Goal: Communication & Community: Answer question/provide support

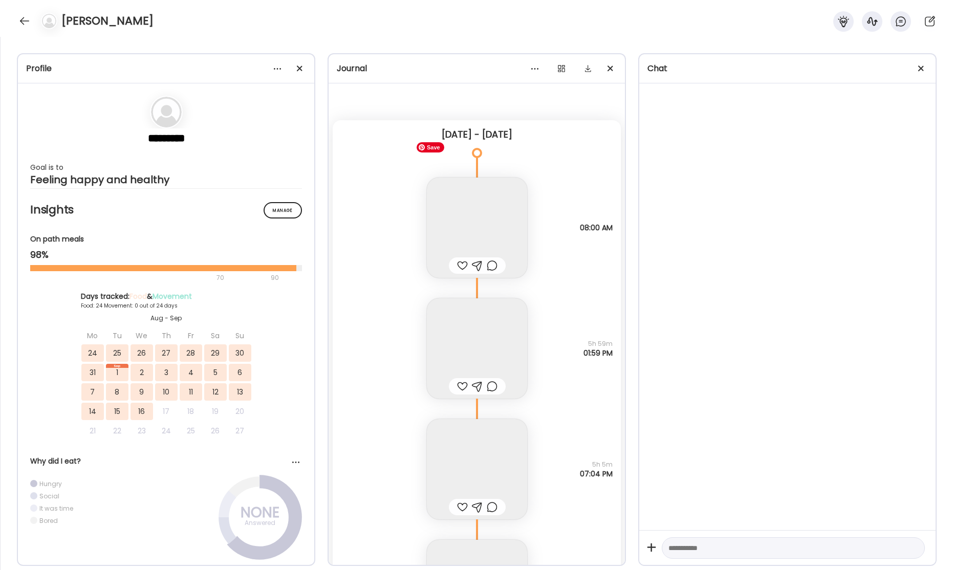
scroll to position [28499, 0]
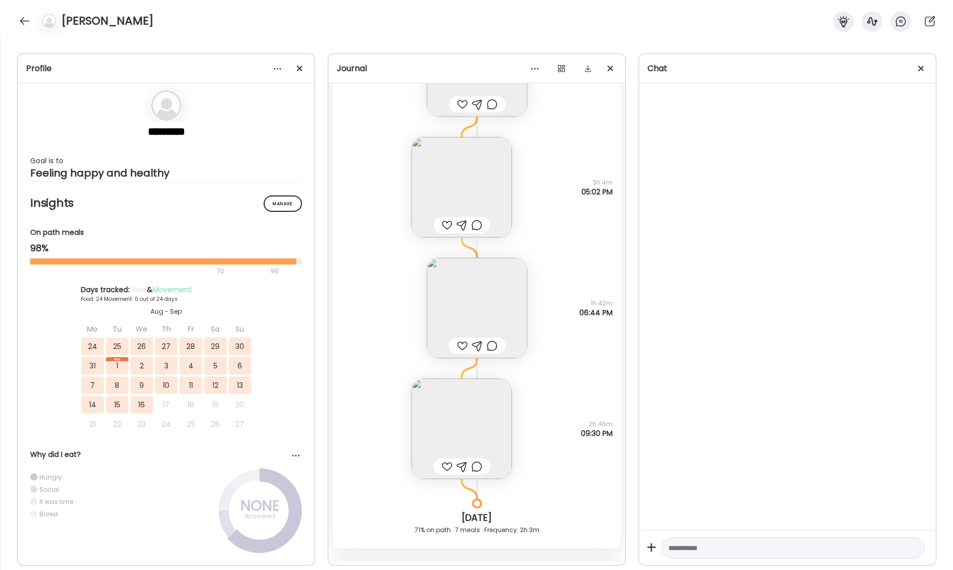
drag, startPoint x: 17, startPoint y: 19, endPoint x: 26, endPoint y: 22, distance: 9.6
click at [20, 20] on div at bounding box center [24, 21] width 16 height 16
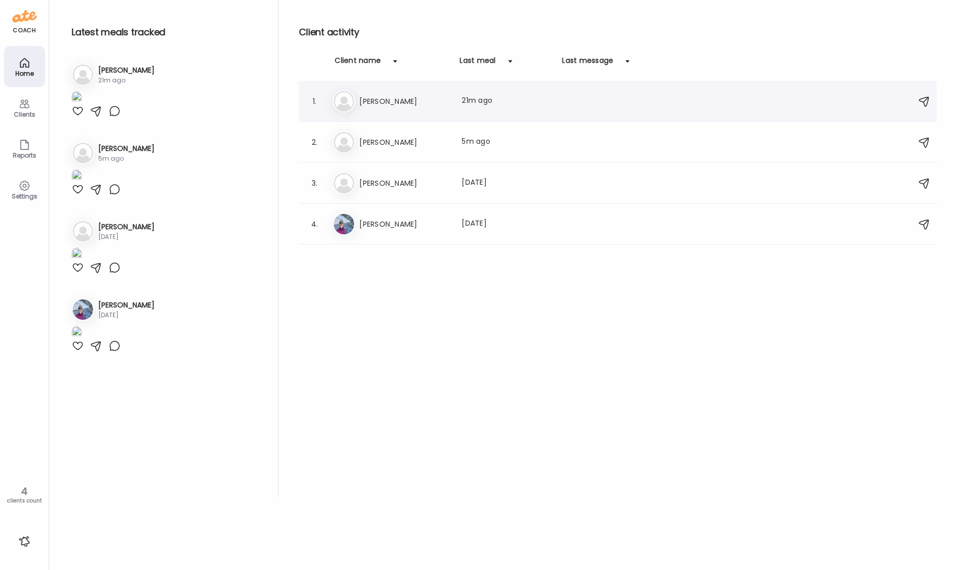
click at [380, 104] on h3 "[PERSON_NAME]" at bounding box center [404, 101] width 90 height 12
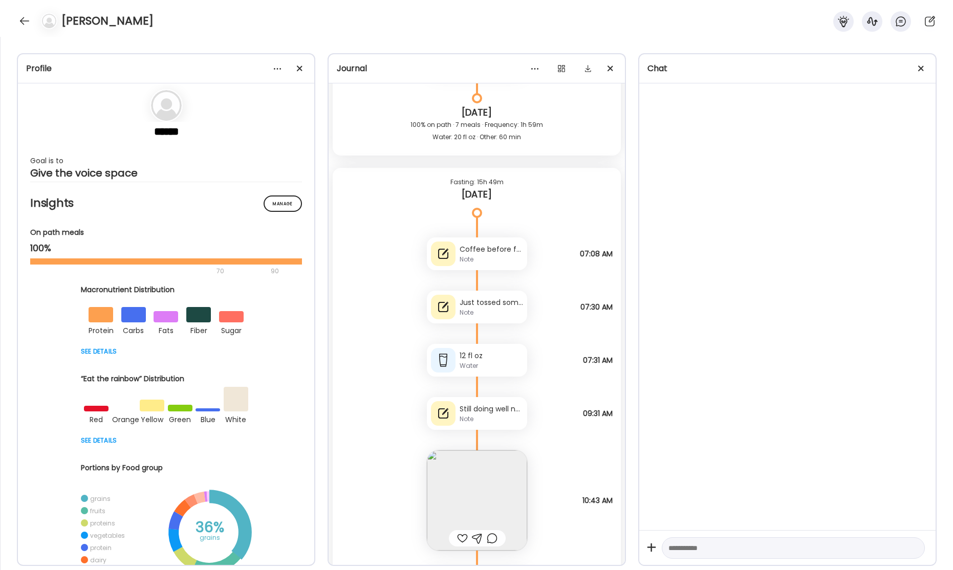
scroll to position [29556, 0]
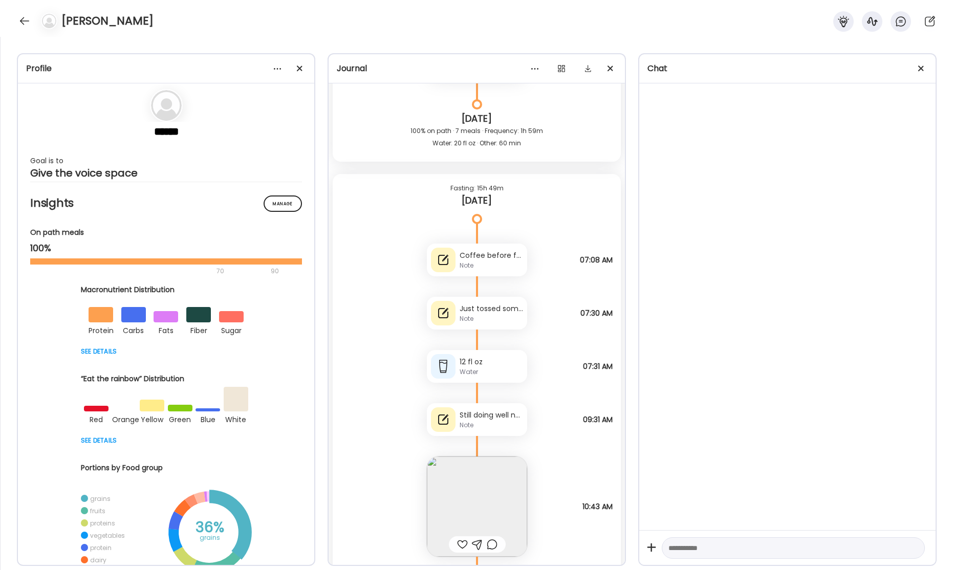
click at [476, 312] on div "Just tossed some crackers 🗑️" at bounding box center [491, 309] width 63 height 11
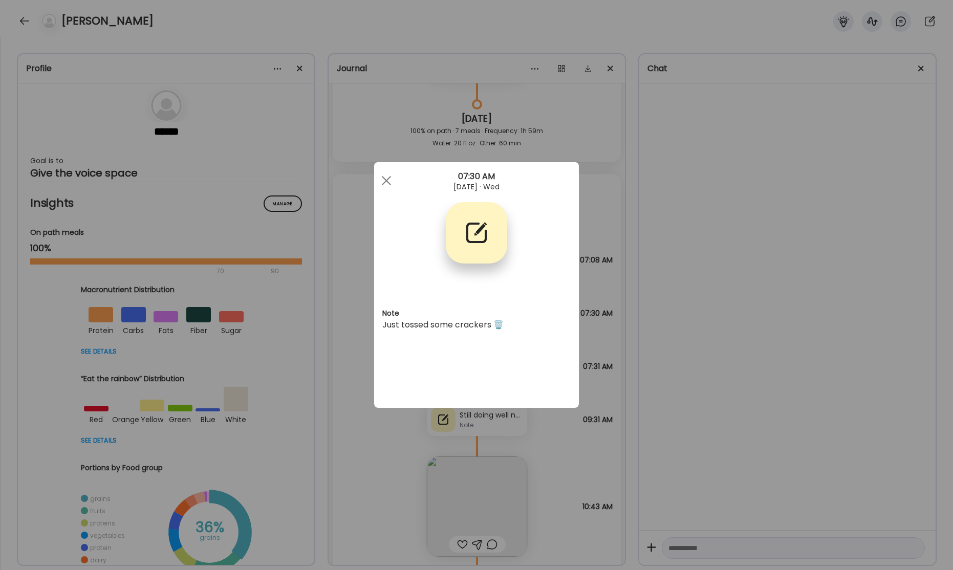
click at [692, 363] on div "Ate Coach Dashboard Wahoo! It’s official Take a moment to set up your Coach Pro…" at bounding box center [476, 285] width 953 height 570
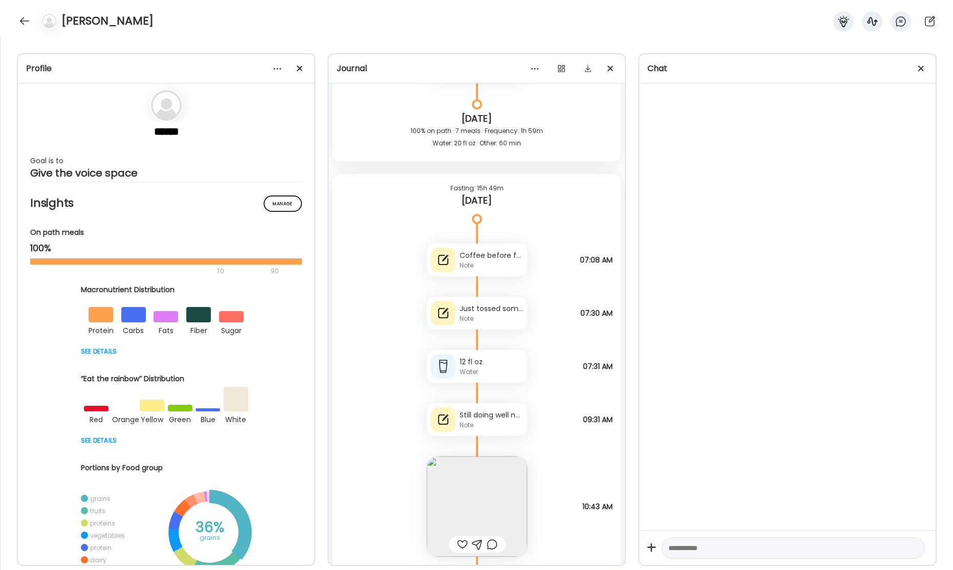
scroll to position [29662, 0]
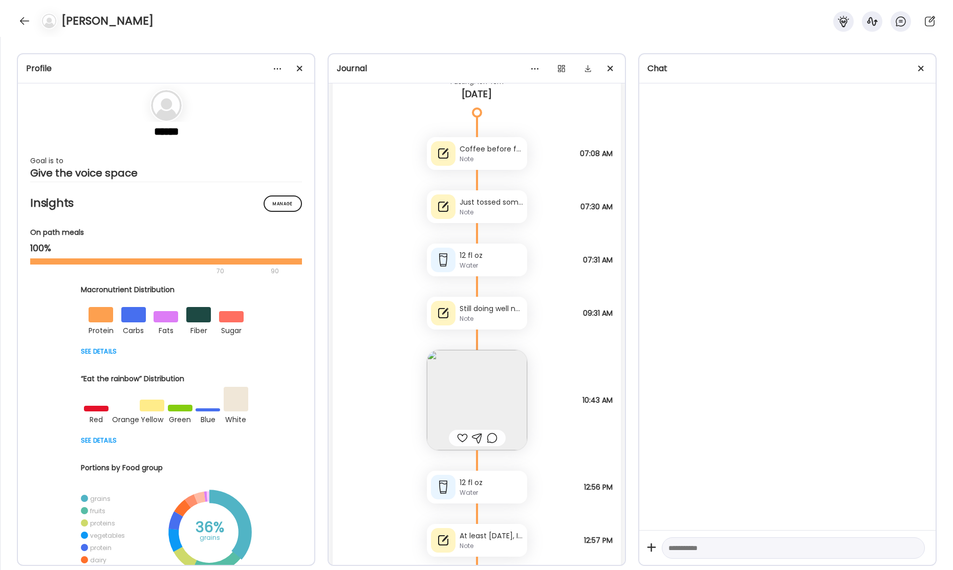
click at [505, 317] on div "Note" at bounding box center [491, 318] width 63 height 9
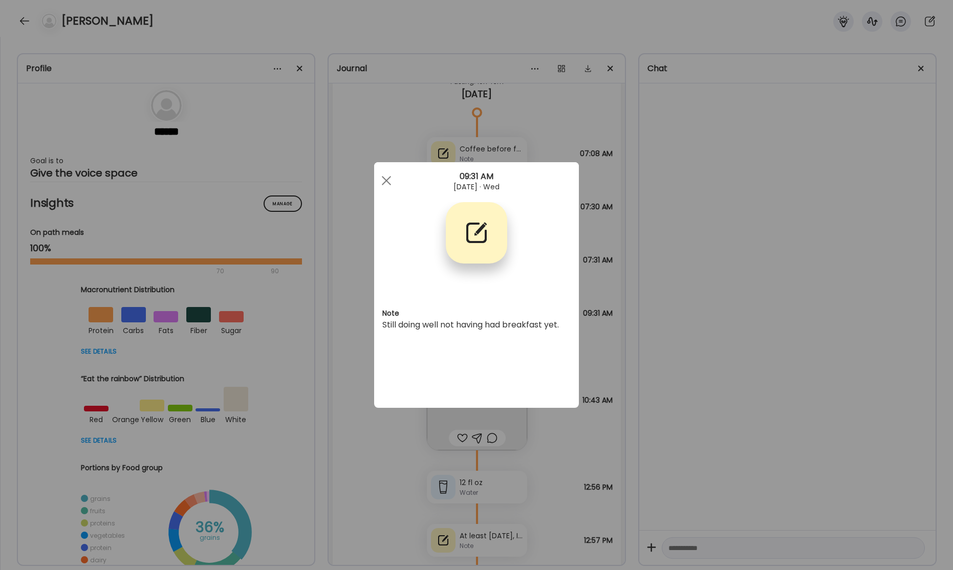
click at [637, 366] on div "Ate Coach Dashboard Wahoo! It’s official Take a moment to set up your Coach Pro…" at bounding box center [476, 285] width 953 height 570
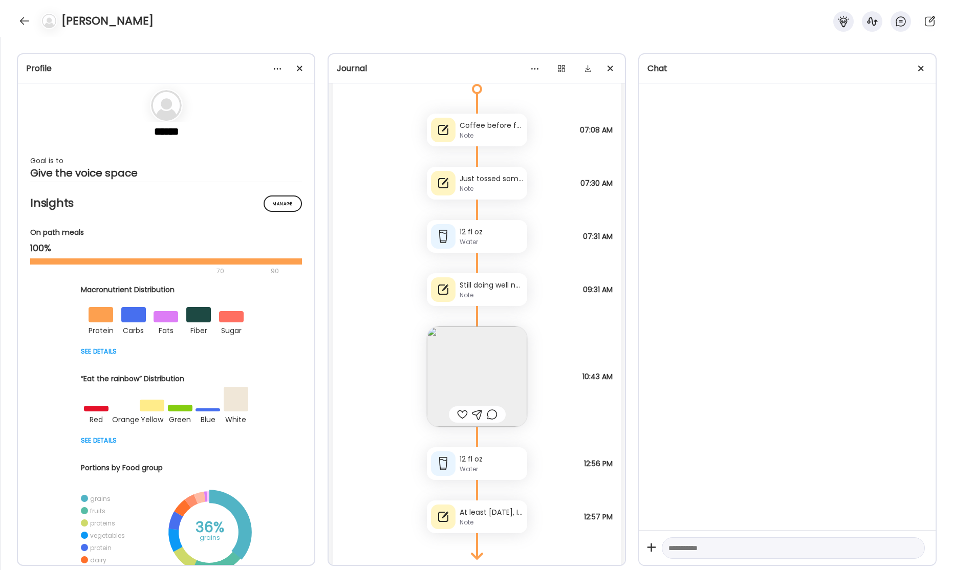
scroll to position [29687, 0]
click at [501, 128] on div "Coffee before food. I don’t want to eat so early. Sets me up for munching and b…" at bounding box center [491, 124] width 63 height 11
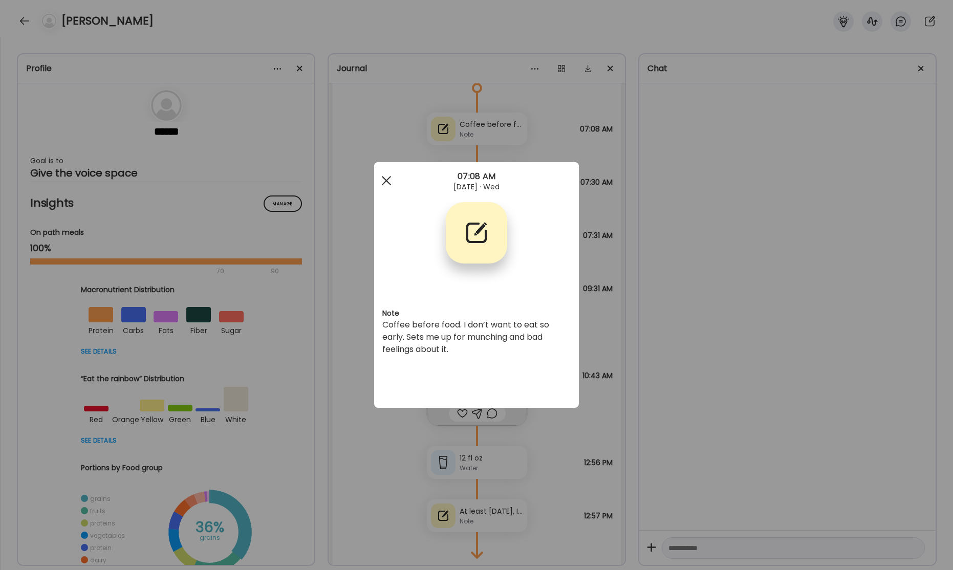
click at [386, 182] on div at bounding box center [386, 180] width 20 height 20
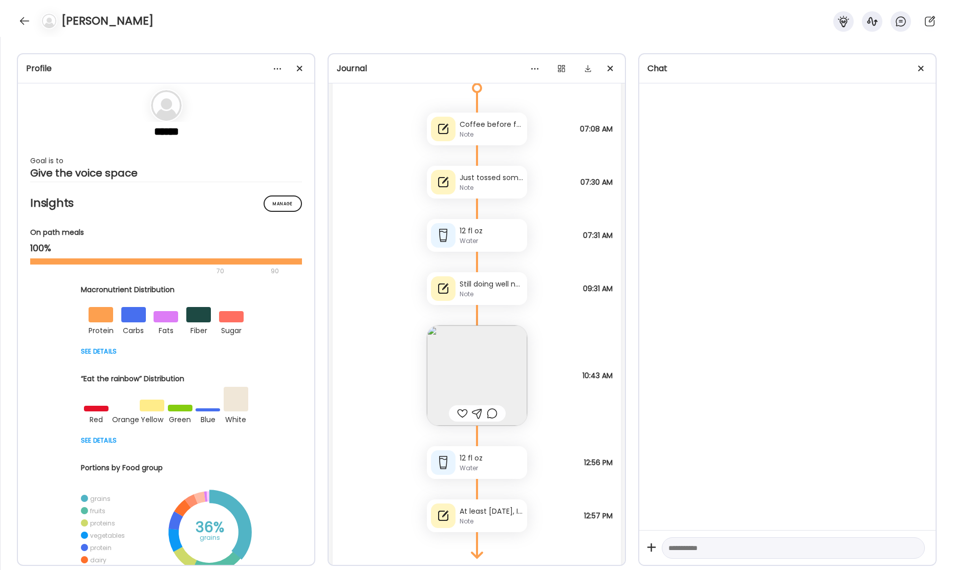
scroll to position [29740, 0]
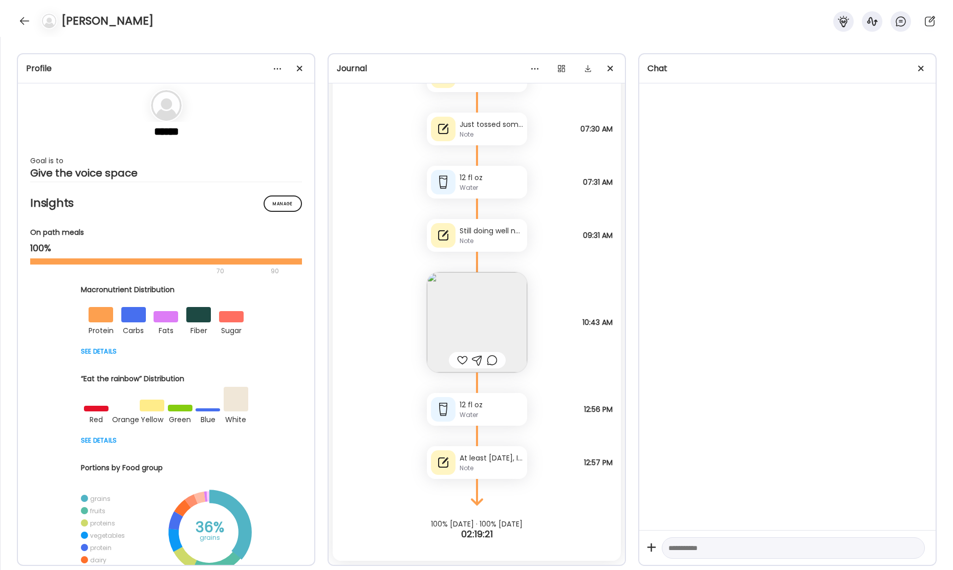
click at [488, 456] on div "At least [DATE], I am doing so much better having waited until later for breakf…" at bounding box center [491, 458] width 63 height 11
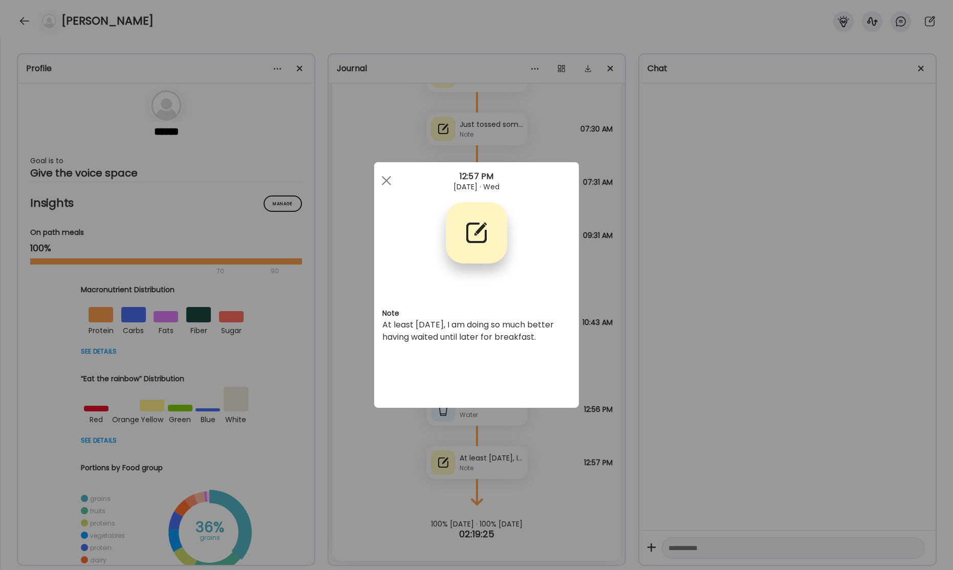
click at [393, 184] on div at bounding box center [386, 180] width 20 height 20
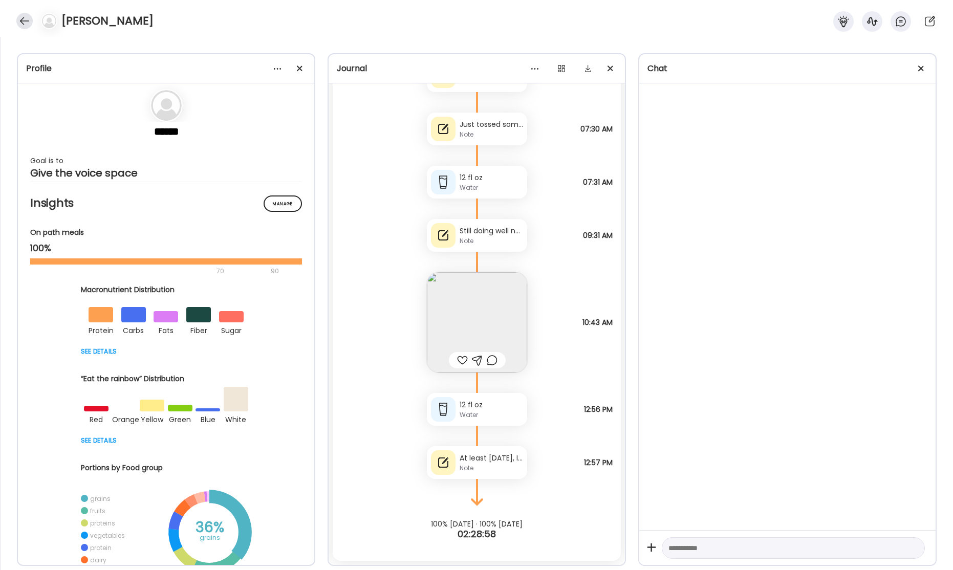
click at [23, 16] on div at bounding box center [24, 21] width 16 height 16
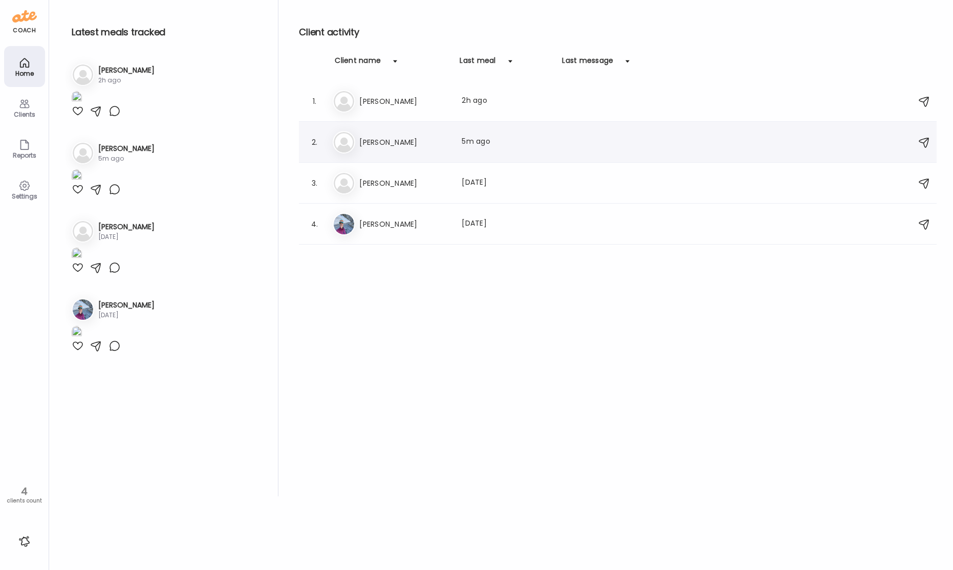
click at [391, 142] on h3 "[PERSON_NAME]" at bounding box center [404, 142] width 90 height 12
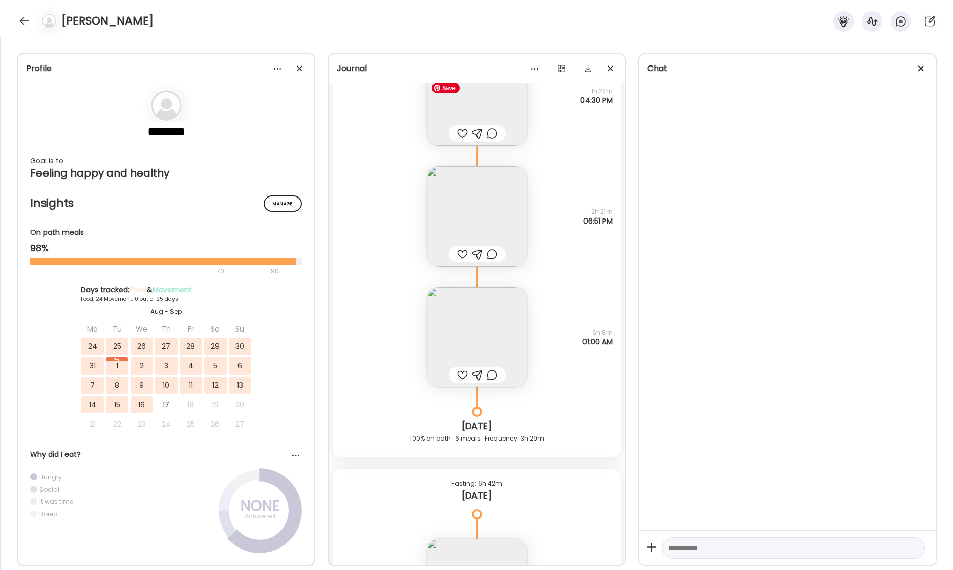
scroll to position [24367, 0]
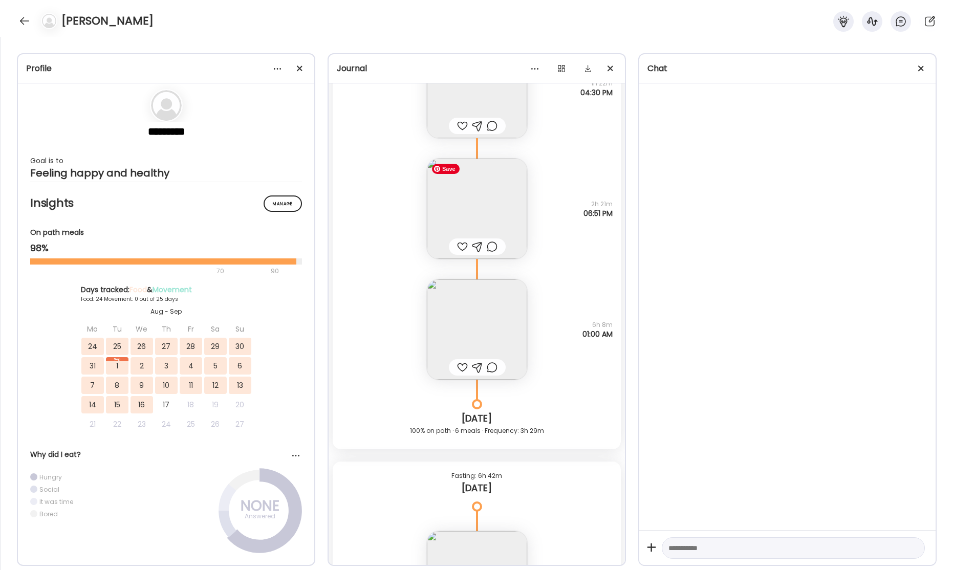
click at [482, 191] on img at bounding box center [477, 209] width 100 height 100
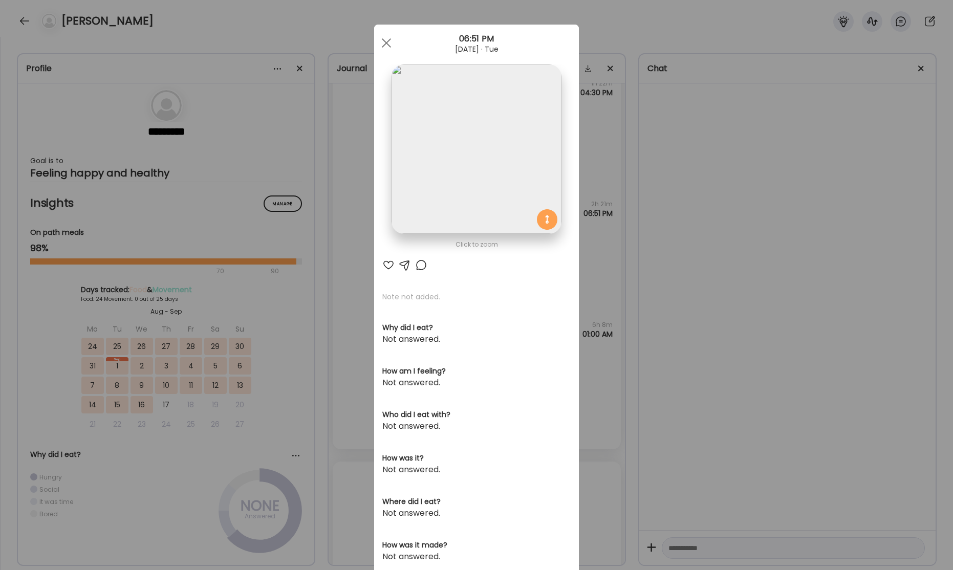
click at [486, 178] on img at bounding box center [476, 148] width 169 height 169
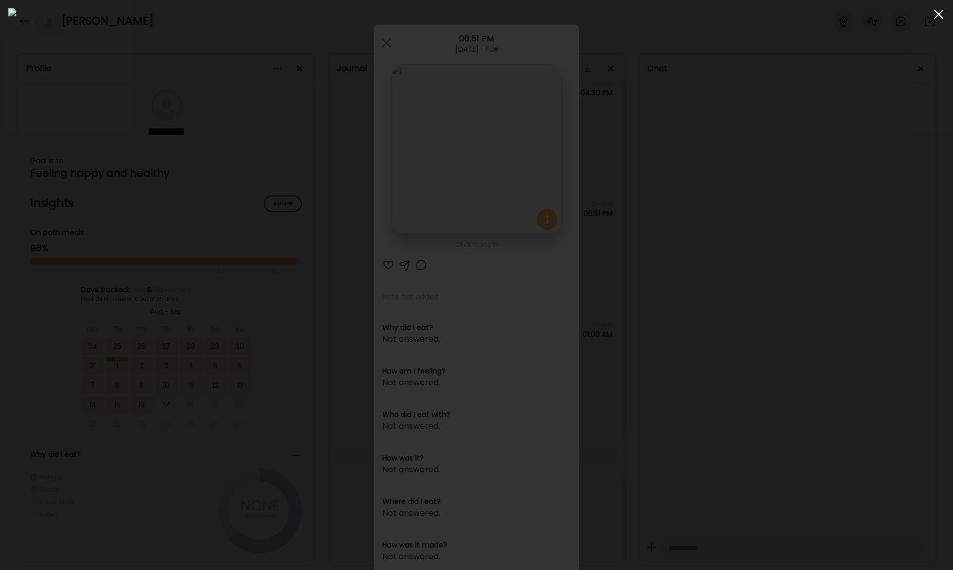
click at [939, 12] on div at bounding box center [938, 14] width 20 height 20
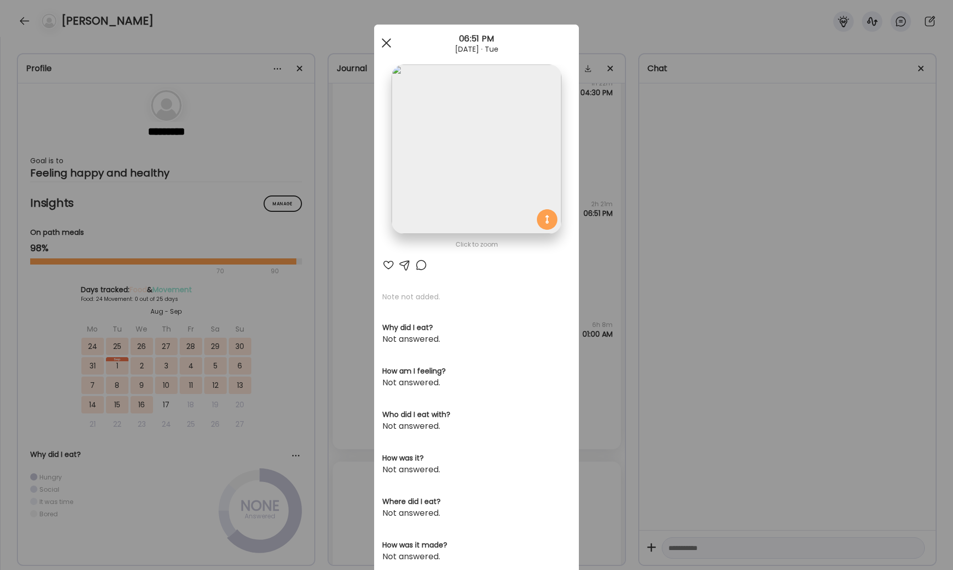
click at [387, 44] on span at bounding box center [386, 42] width 9 height 9
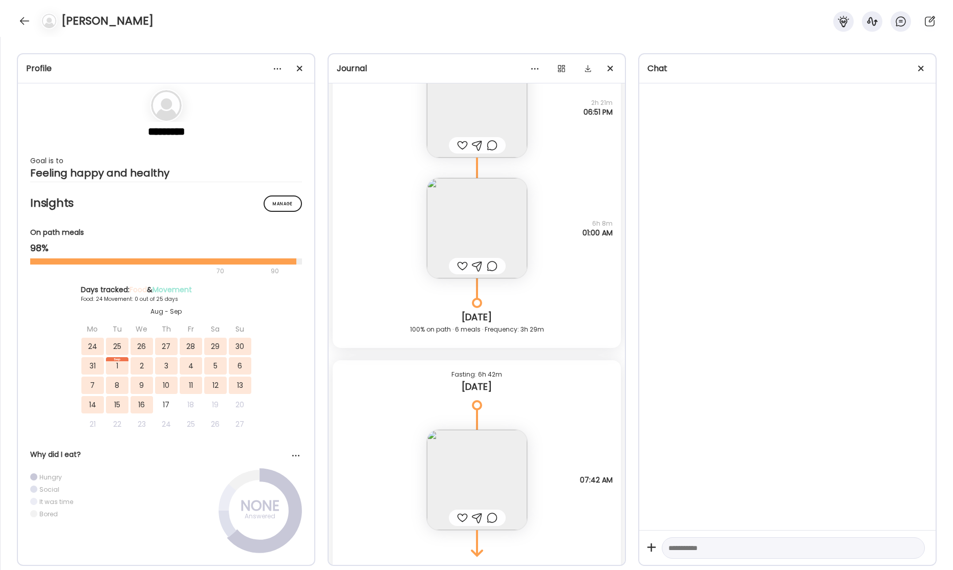
scroll to position [24519, 0]
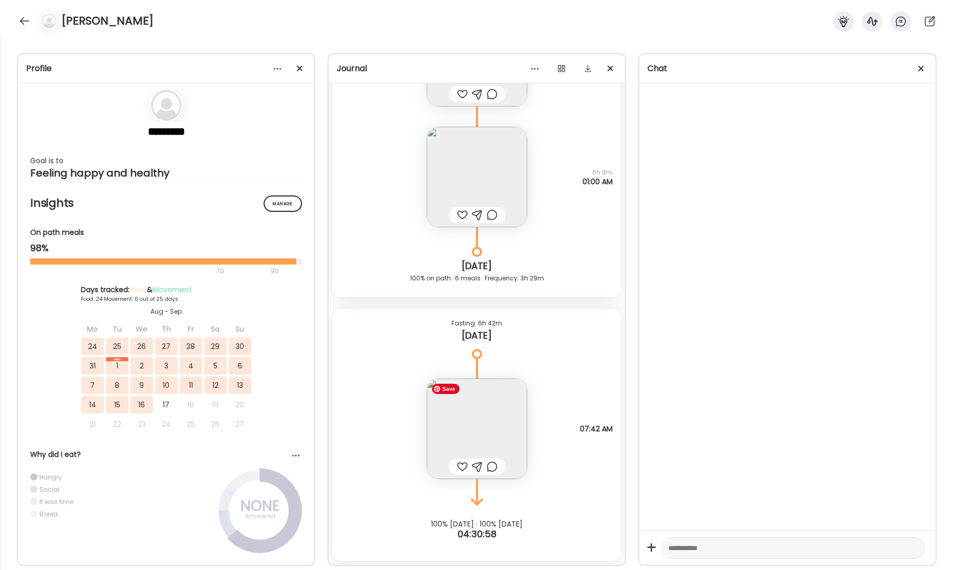
click at [467, 435] on img at bounding box center [477, 429] width 100 height 100
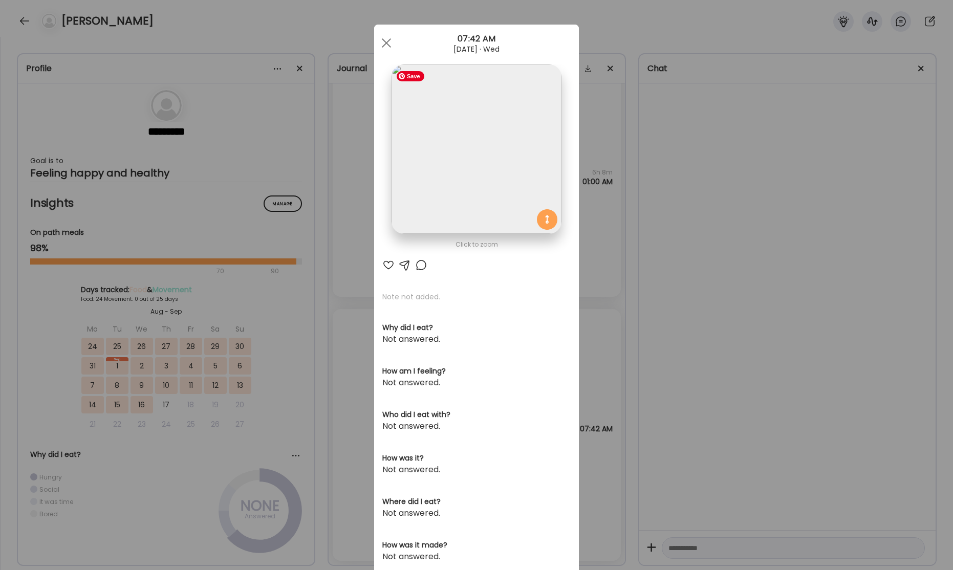
click at [498, 182] on img at bounding box center [476, 148] width 169 height 169
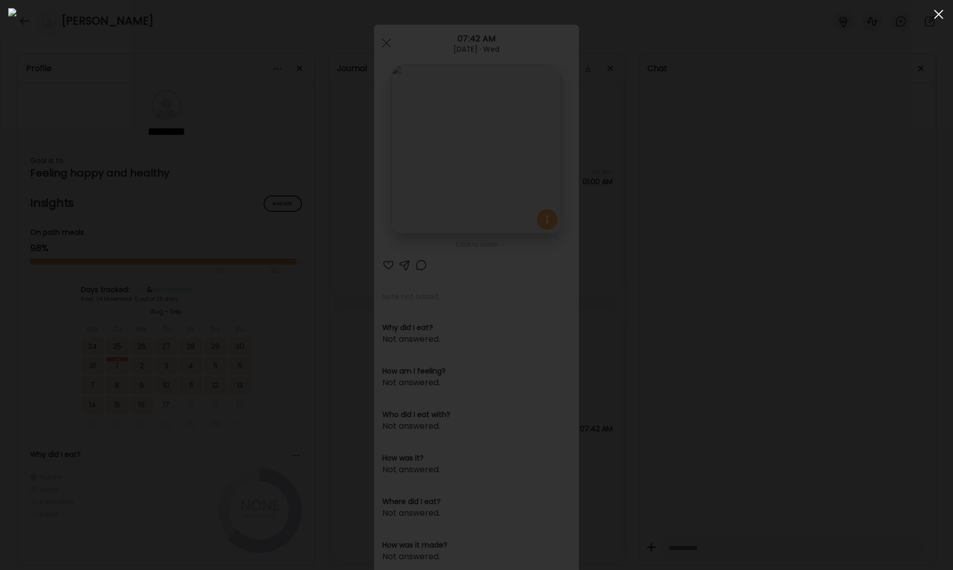
click at [937, 13] on div at bounding box center [938, 14] width 20 height 20
